Goal: Check status: Check status

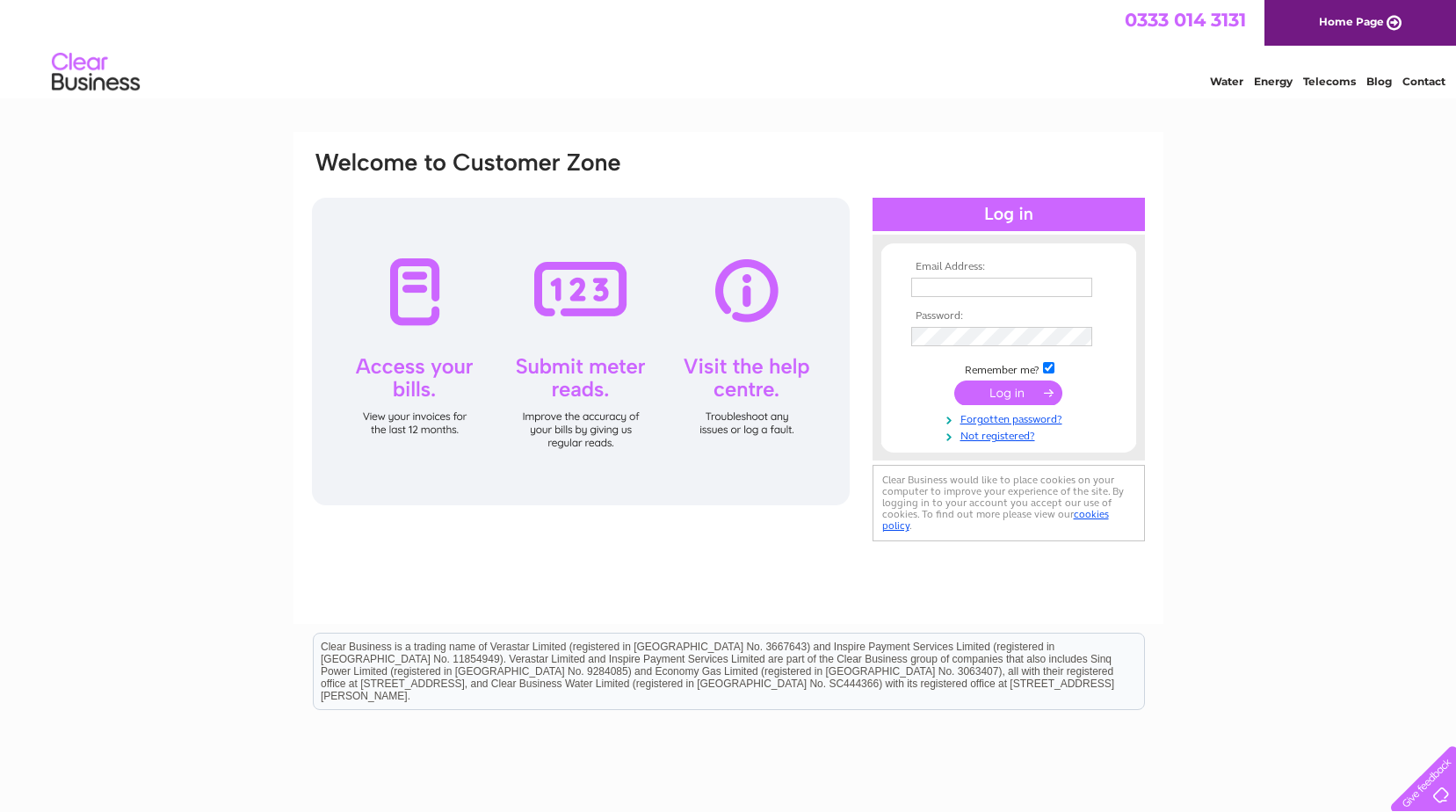
type input "[EMAIL_ADDRESS][DOMAIN_NAME]"
click at [1009, 402] on input "submit" at bounding box center [1009, 393] width 108 height 24
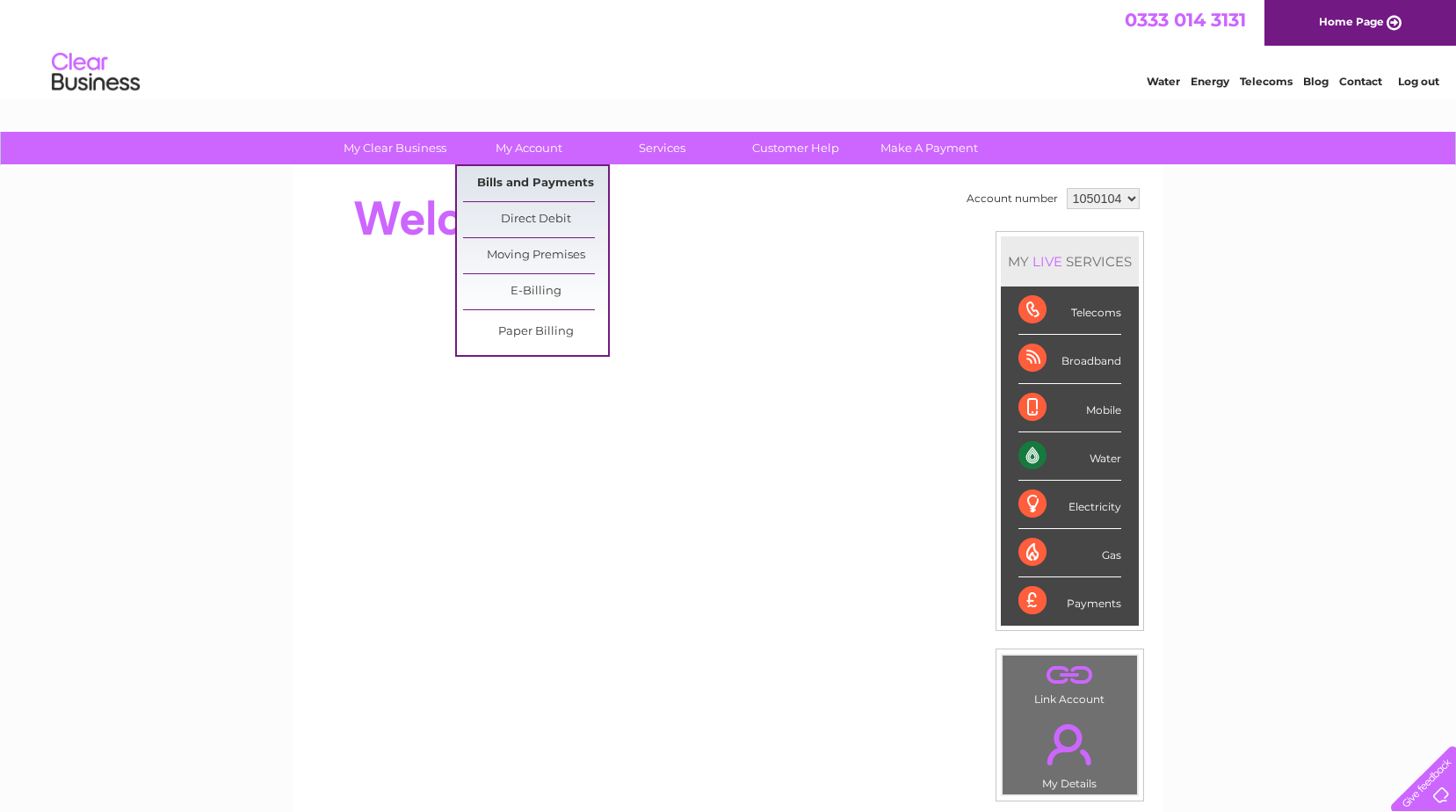
click at [514, 193] on link "Bills and Payments" at bounding box center [536, 184] width 145 height 35
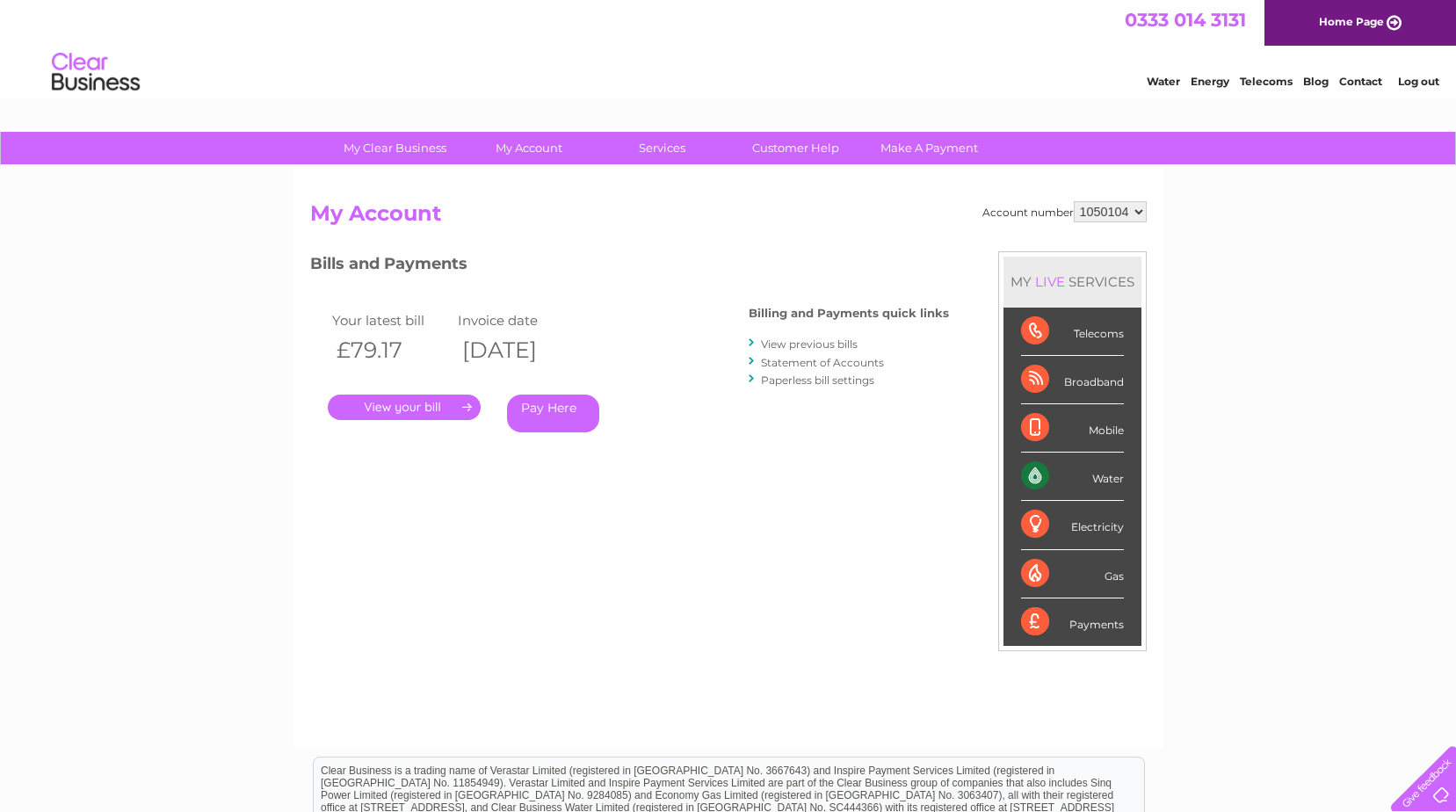
click at [421, 415] on link "." at bounding box center [404, 406] width 153 height 25
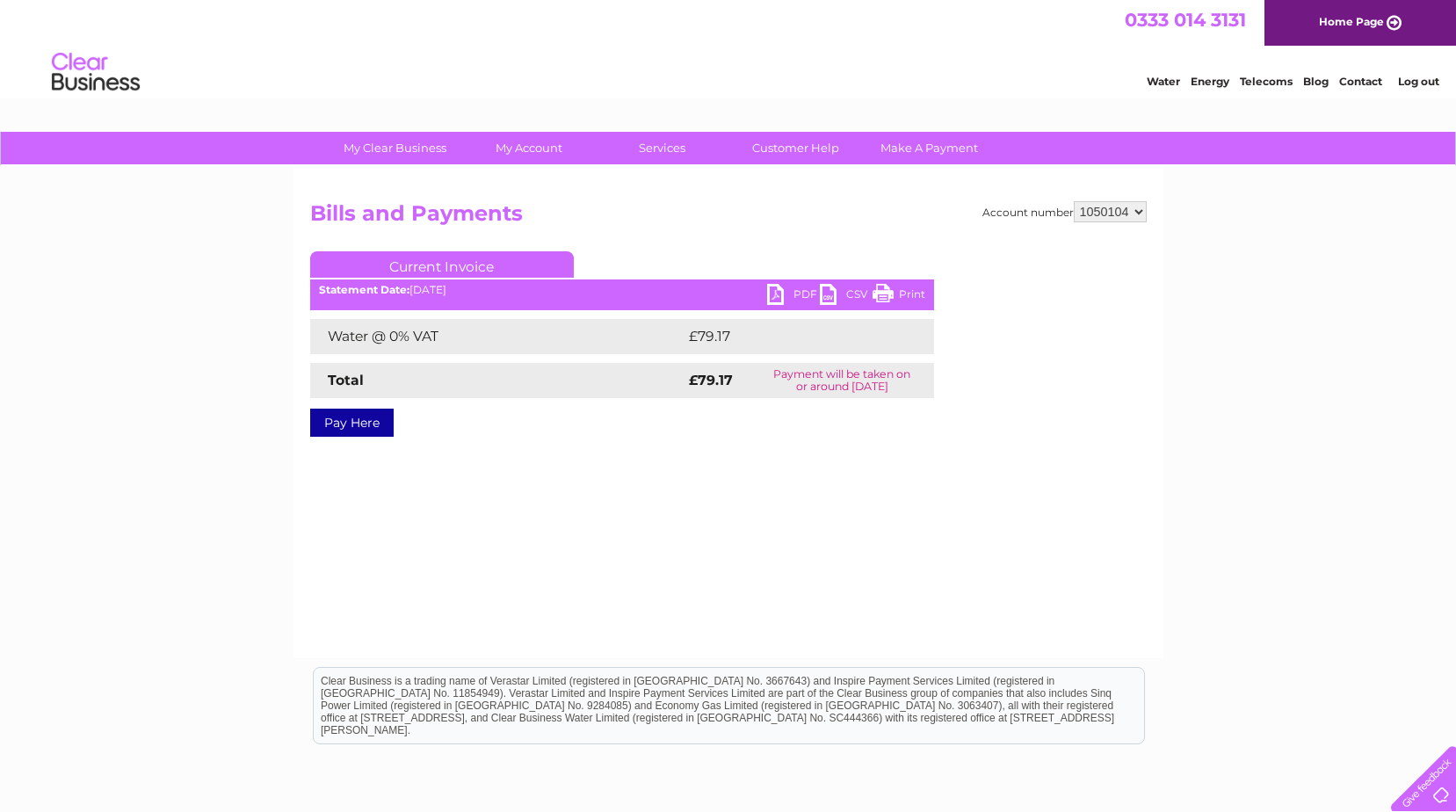
click at [773, 296] on link "PDF" at bounding box center [794, 296] width 53 height 25
